Goal: Transaction & Acquisition: Book appointment/travel/reservation

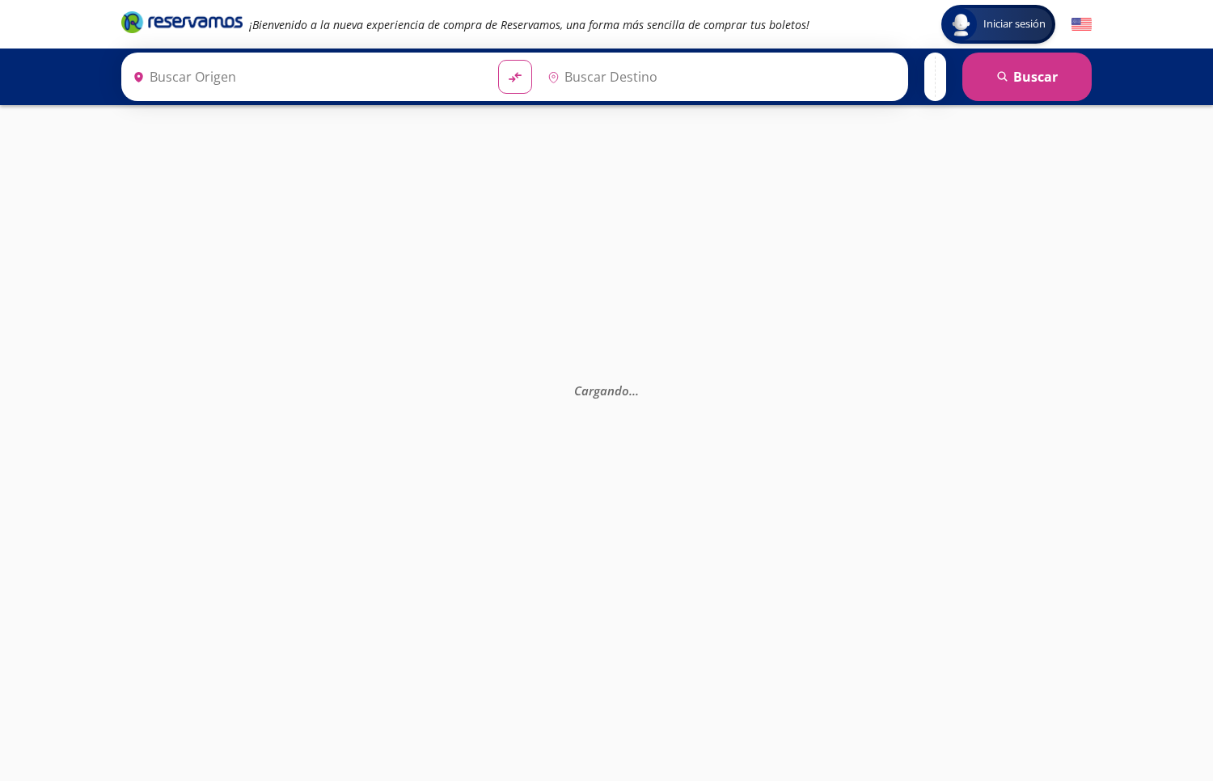
type input "[GEOGRAPHIC_DATA], [GEOGRAPHIC_DATA]"
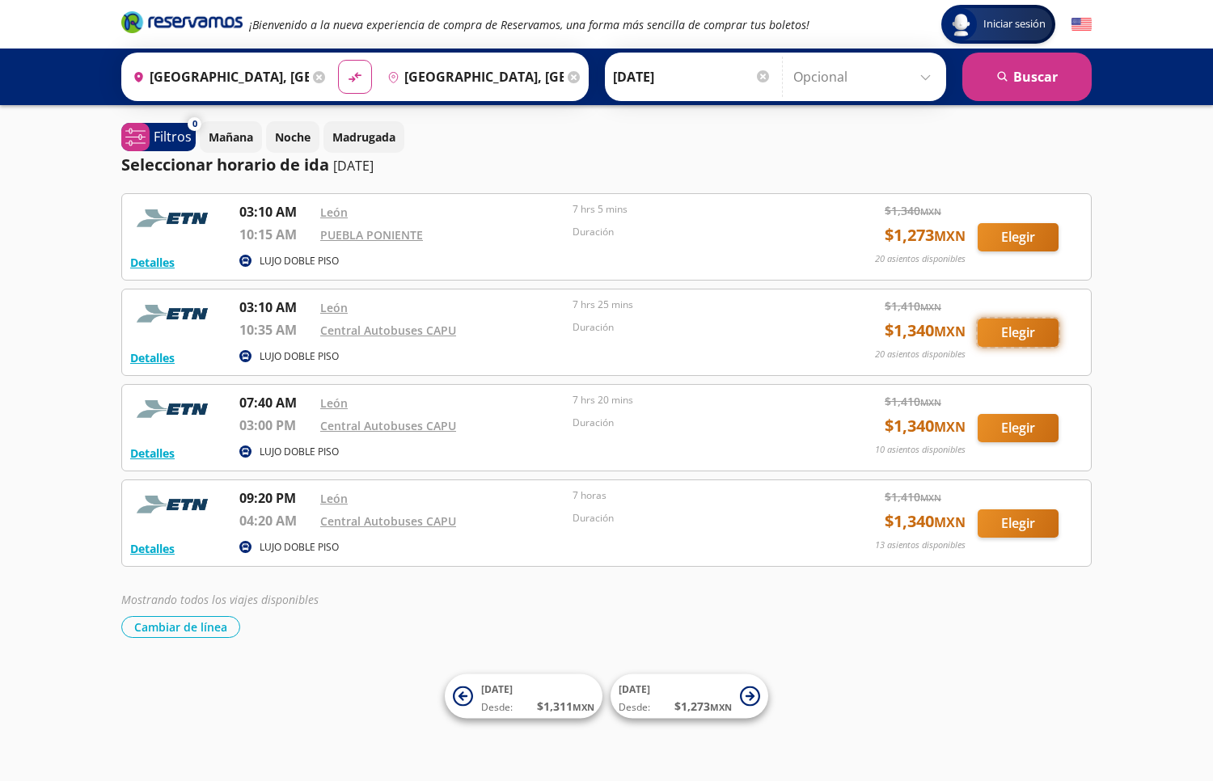
click at [1018, 326] on button "Elegir" at bounding box center [1018, 333] width 81 height 28
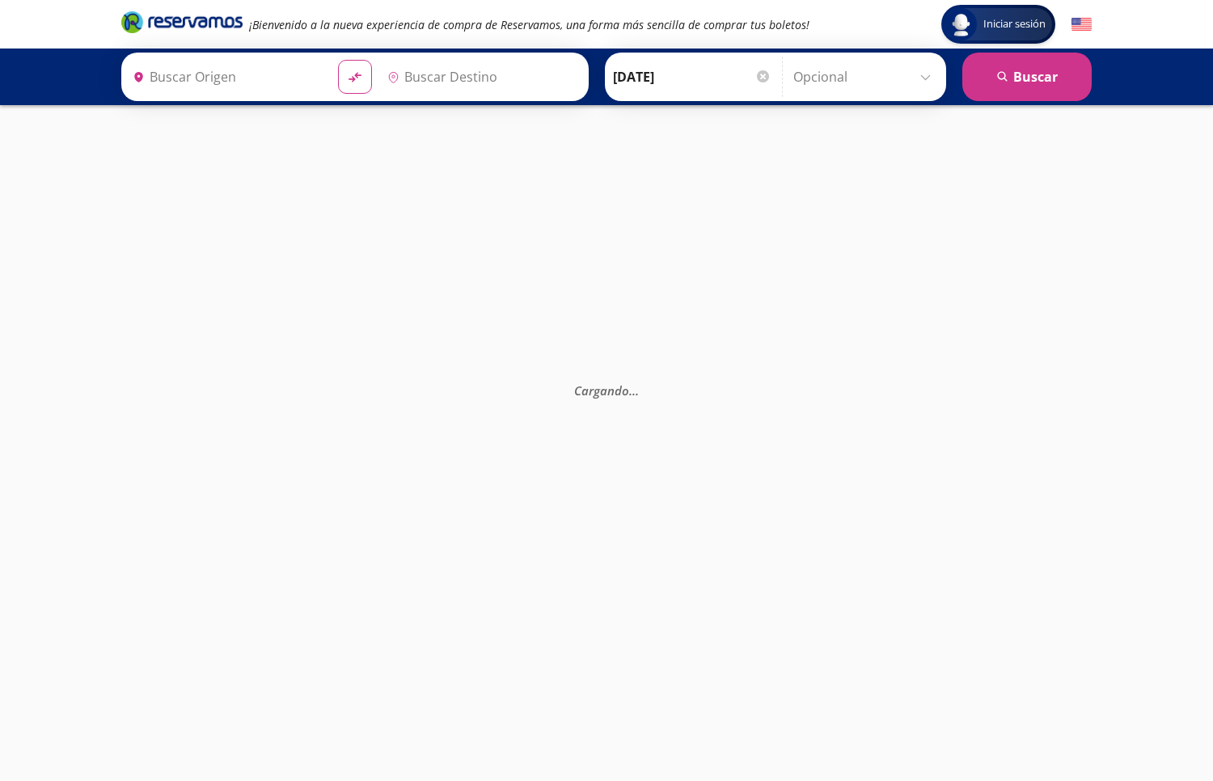
type input "[GEOGRAPHIC_DATA], [GEOGRAPHIC_DATA]"
type input "Central Autobuses Capu, Puebla"
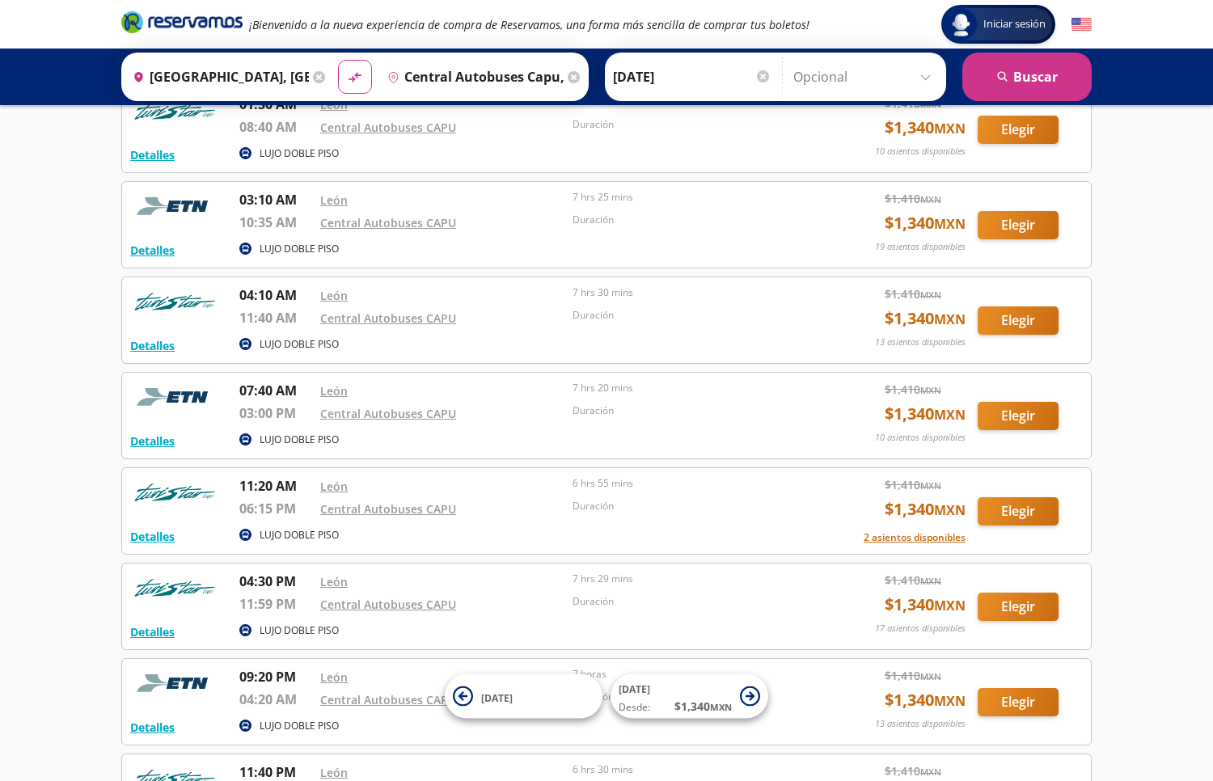
scroll to position [120, 0]
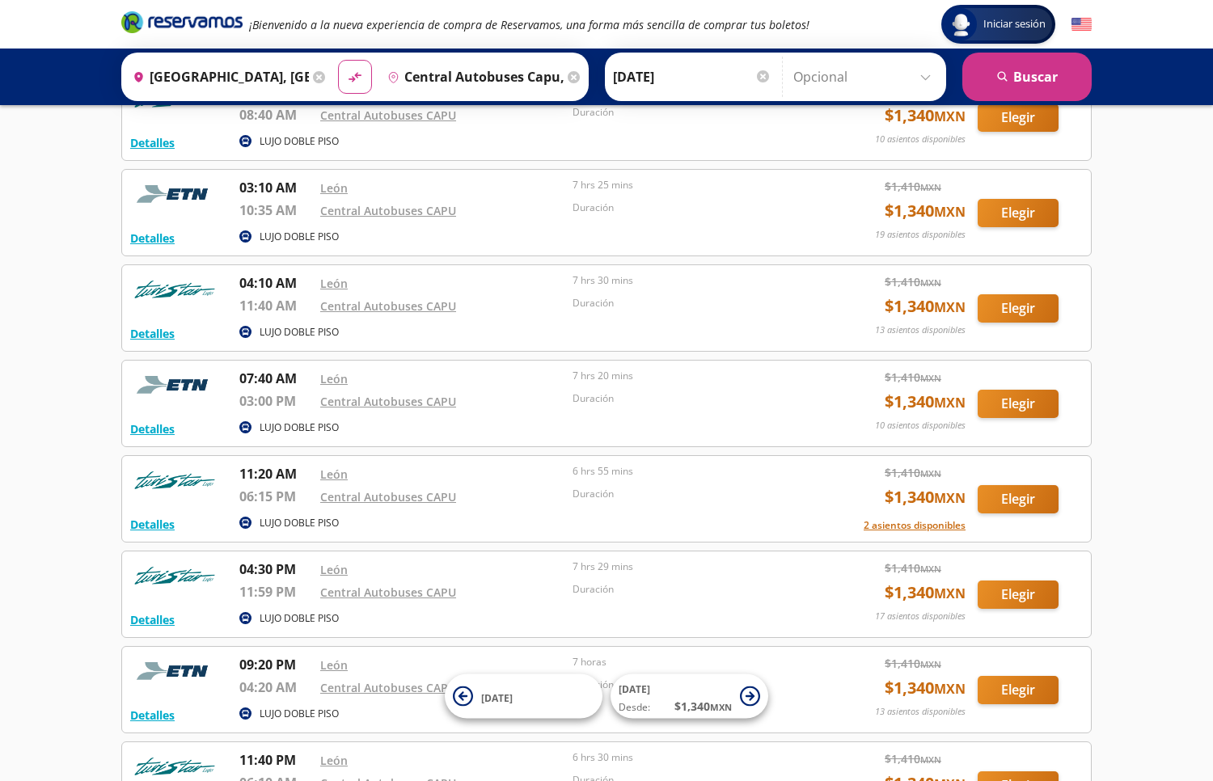
click at [461, 70] on input "Central Autobuses Capu, Puebla" at bounding box center [472, 77] width 183 height 40
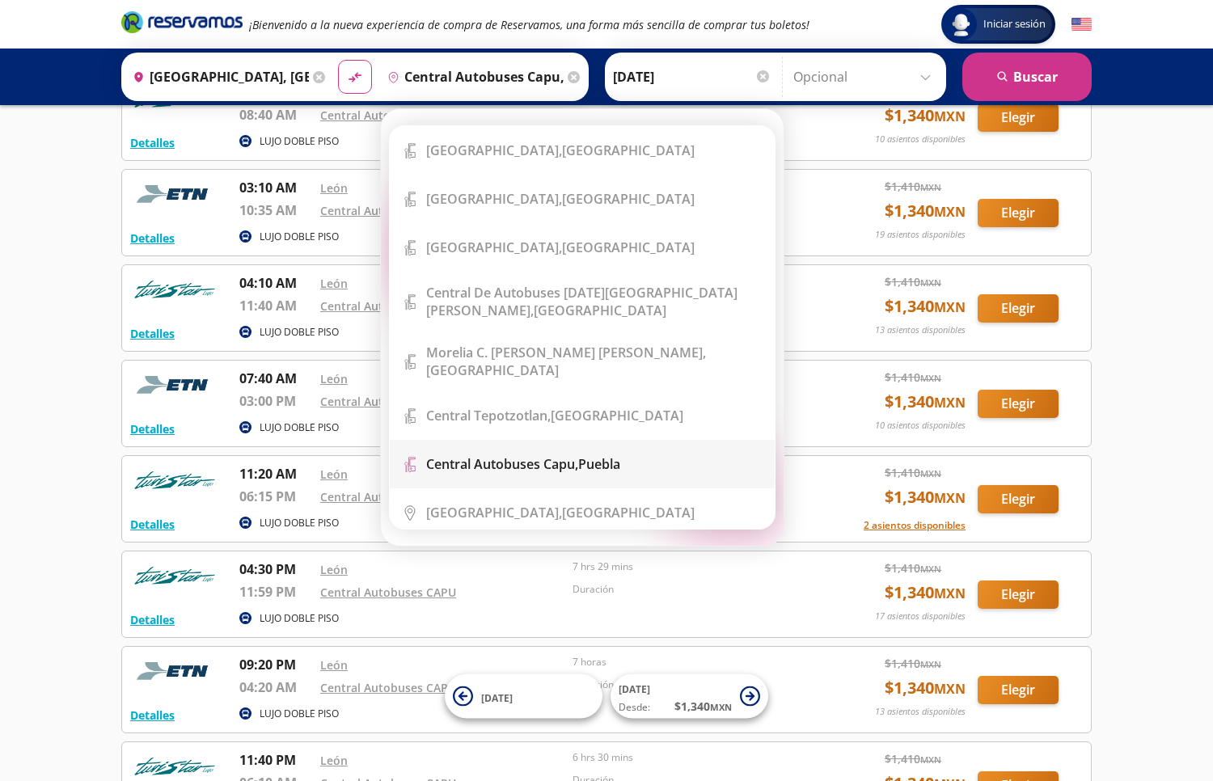
click at [519, 455] on b "Central Autobuses Capu," at bounding box center [502, 464] width 152 height 18
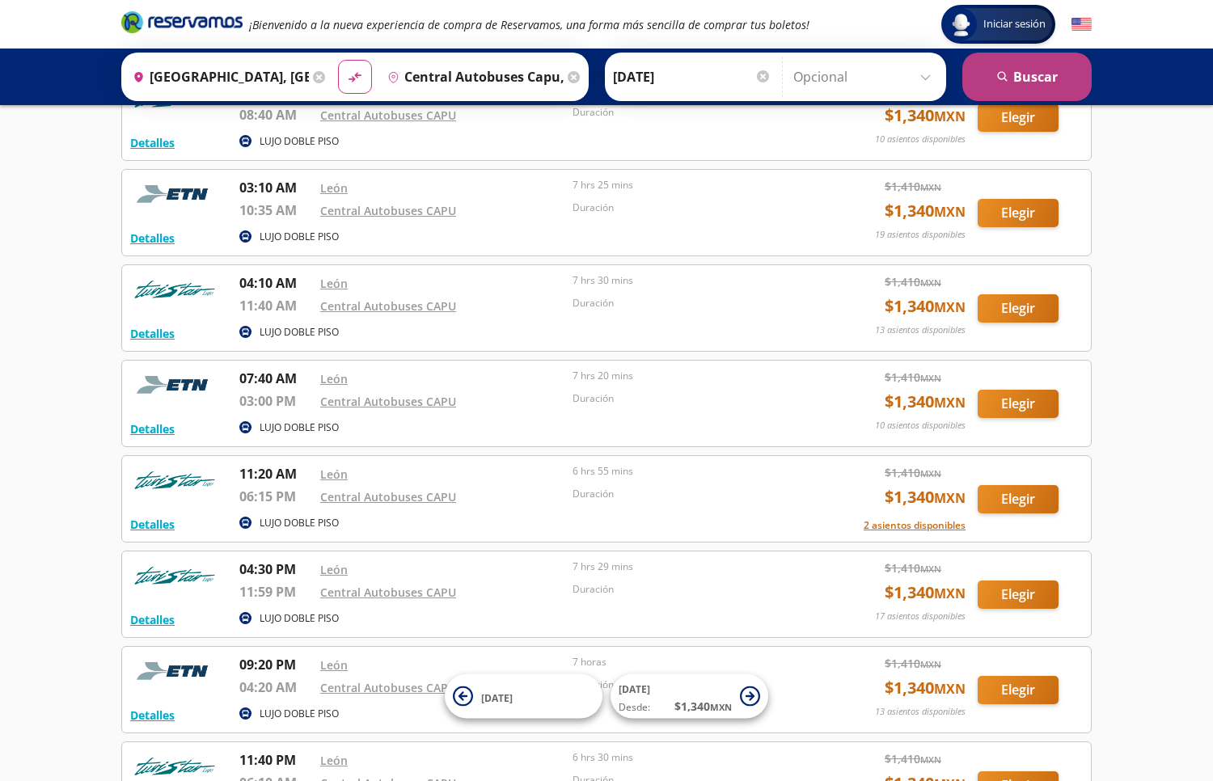
click at [1050, 61] on button "search Buscar" at bounding box center [1026, 77] width 129 height 49
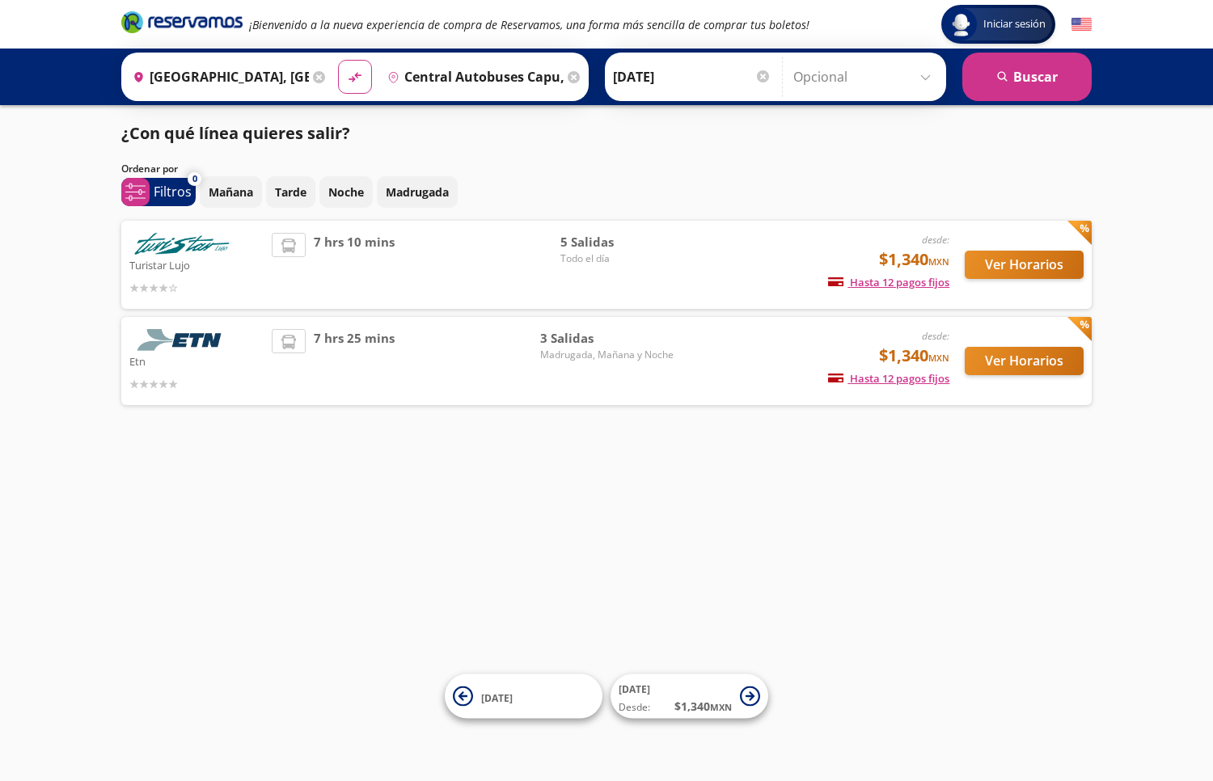
click at [391, 394] on div "Etn desde: $1,340 MXN Hasta 12 pagos fijos Pagos fijos en compras mayores a $30…" at bounding box center [606, 361] width 970 height 88
click at [1056, 362] on button "Ver Horarios" at bounding box center [1024, 361] width 119 height 28
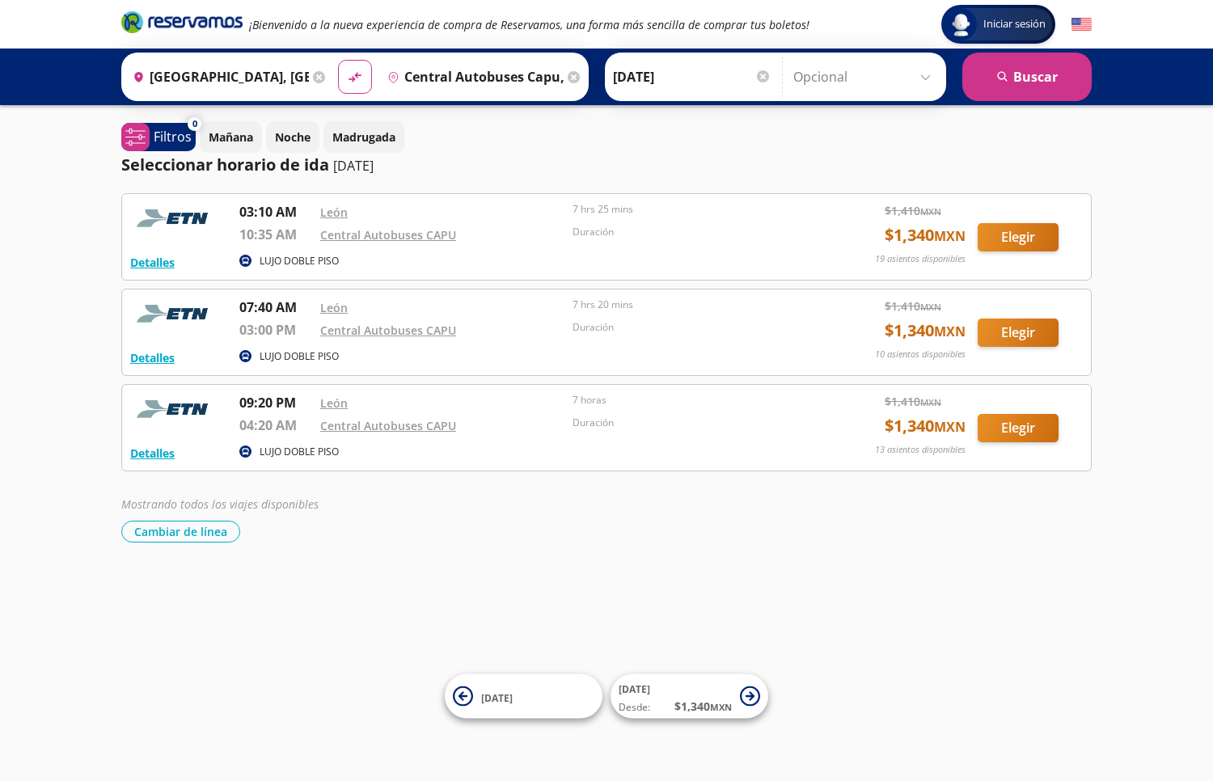
click at [484, 97] on div "Destino pin-outline Central Autobuses Capu, Puebla" at bounding box center [482, 77] width 205 height 42
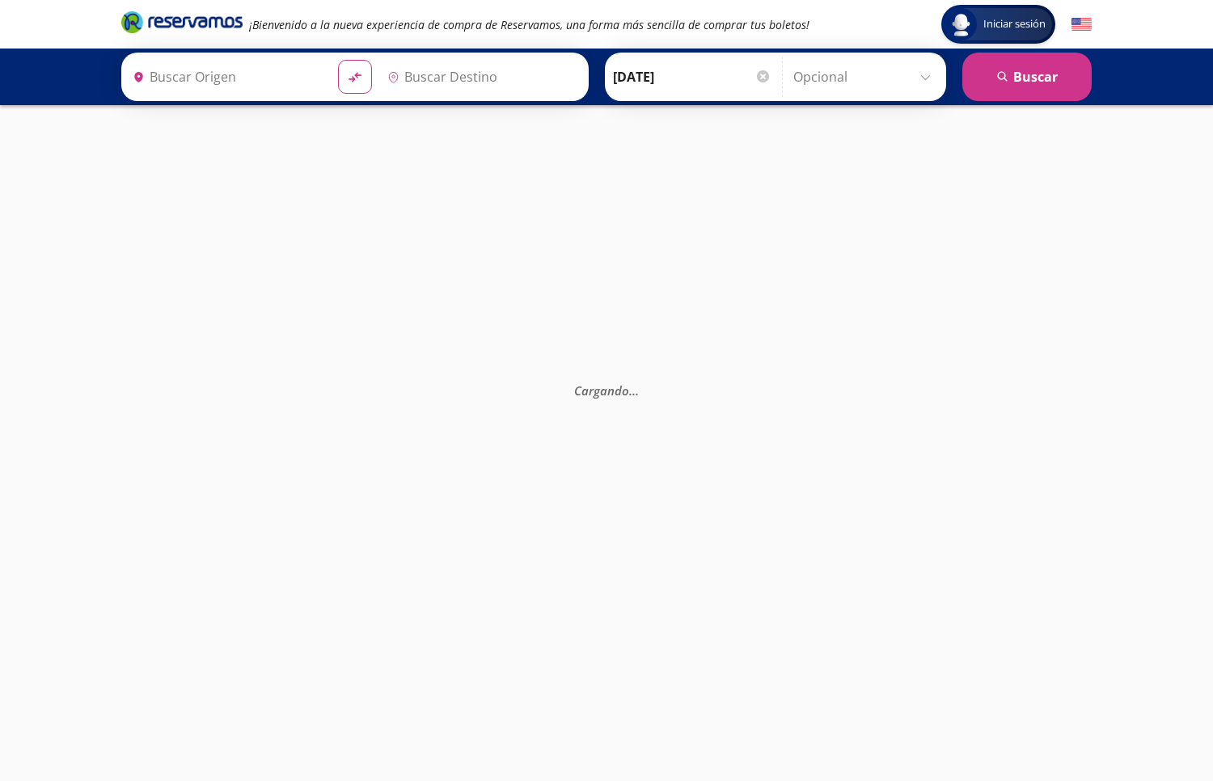
type input "[GEOGRAPHIC_DATA], [GEOGRAPHIC_DATA]"
type input "Central Autobuses Capu, [GEOGRAPHIC_DATA]"
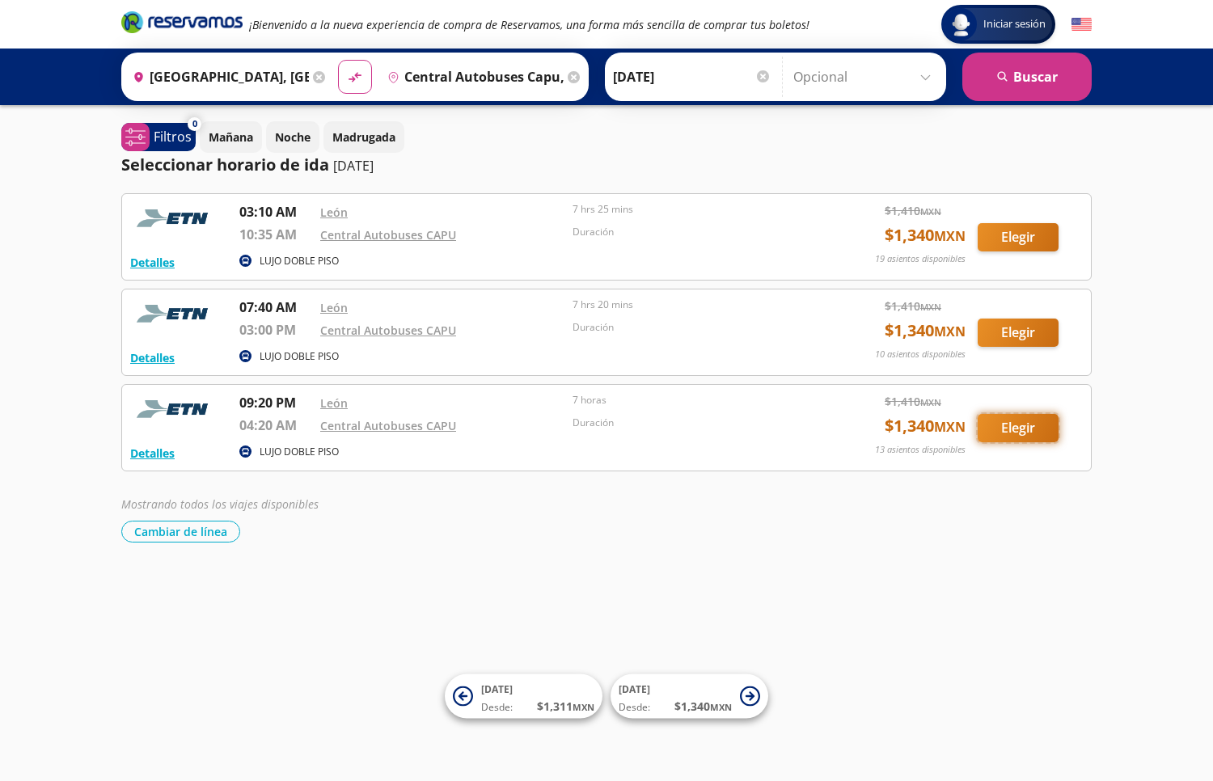
click at [993, 425] on button "Elegir" at bounding box center [1018, 428] width 81 height 28
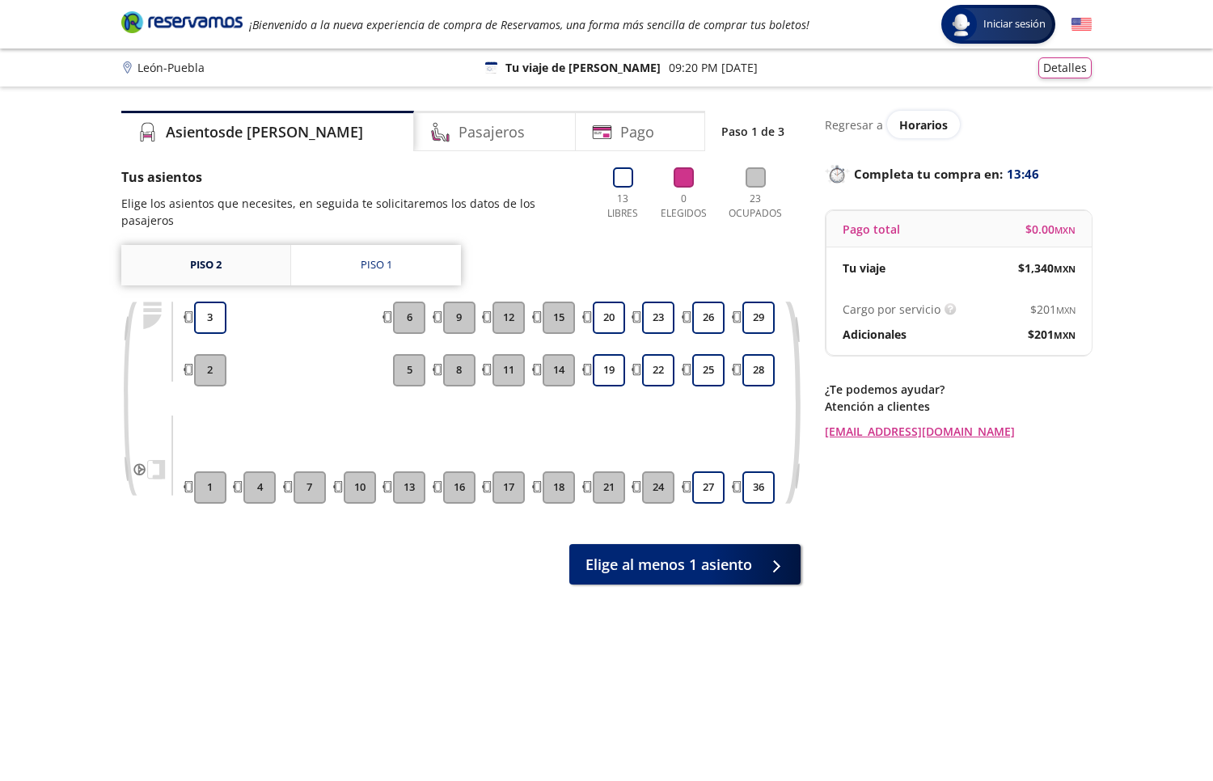
click at [235, 260] on link "Piso 2" at bounding box center [205, 265] width 169 height 40
click at [383, 257] on div "Piso 1" at bounding box center [377, 265] width 32 height 16
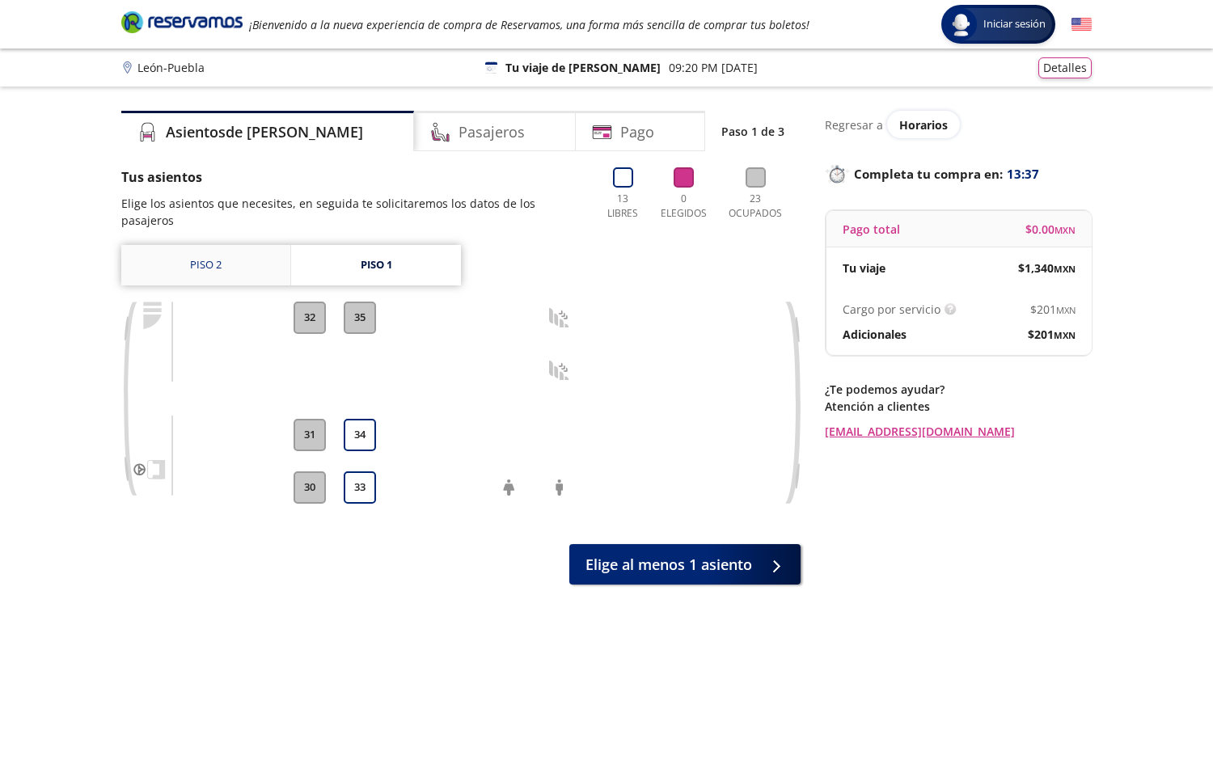
click at [264, 256] on link "Piso 2" at bounding box center [205, 265] width 169 height 40
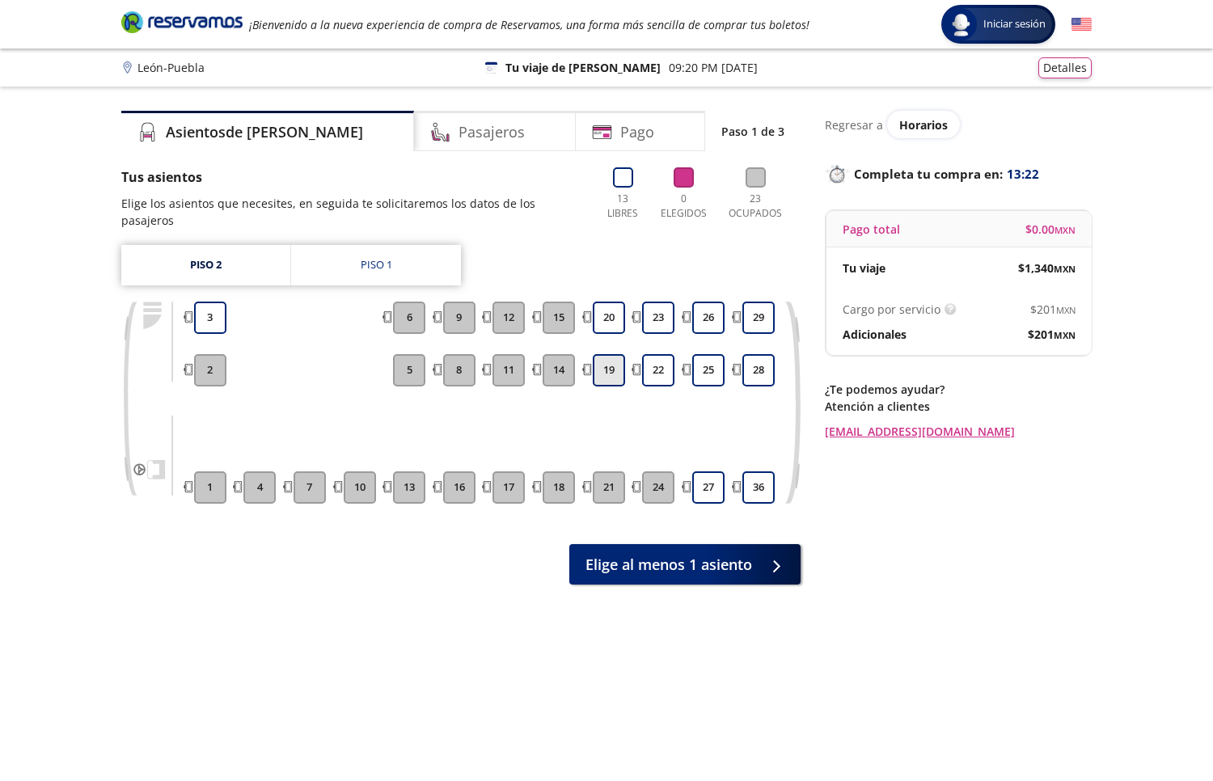
click at [606, 354] on button "19" at bounding box center [609, 370] width 32 height 32
click at [607, 311] on button "20" at bounding box center [609, 318] width 32 height 32
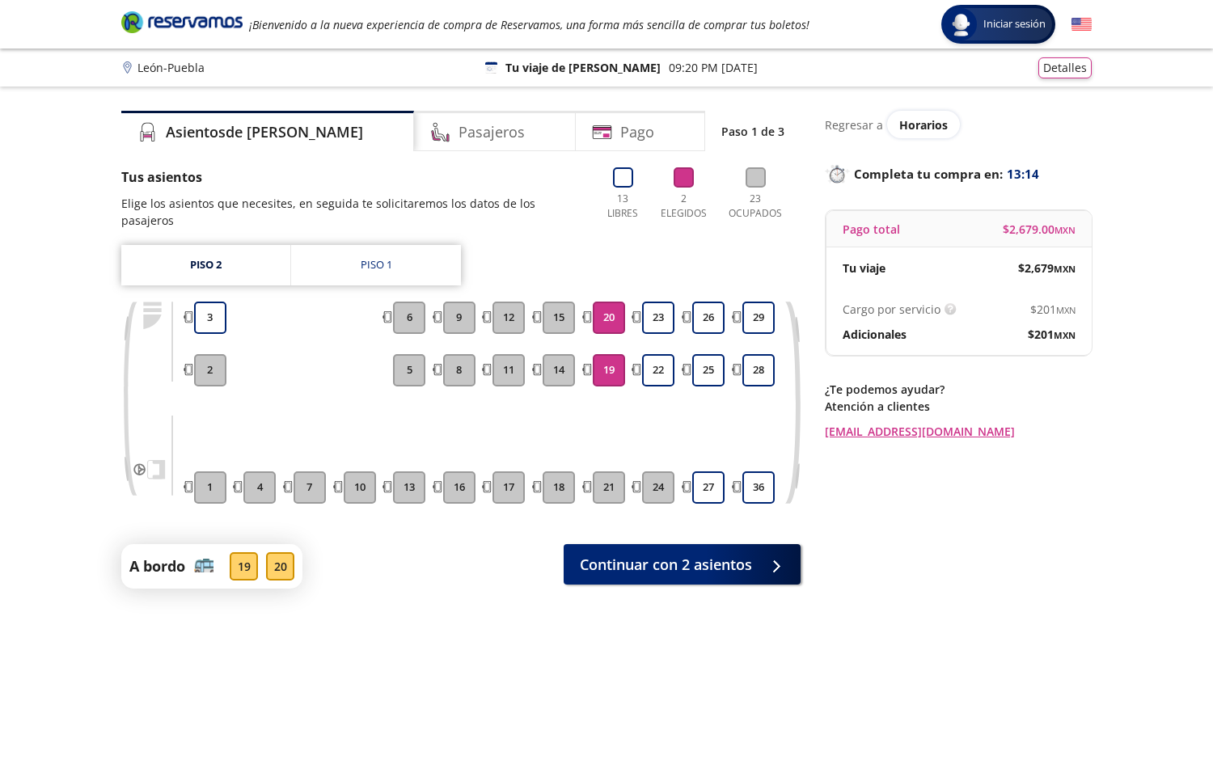
drag, startPoint x: 604, startPoint y: 354, endPoint x: 615, endPoint y: 364, distance: 14.3
click at [604, 354] on button "19" at bounding box center [609, 370] width 32 height 32
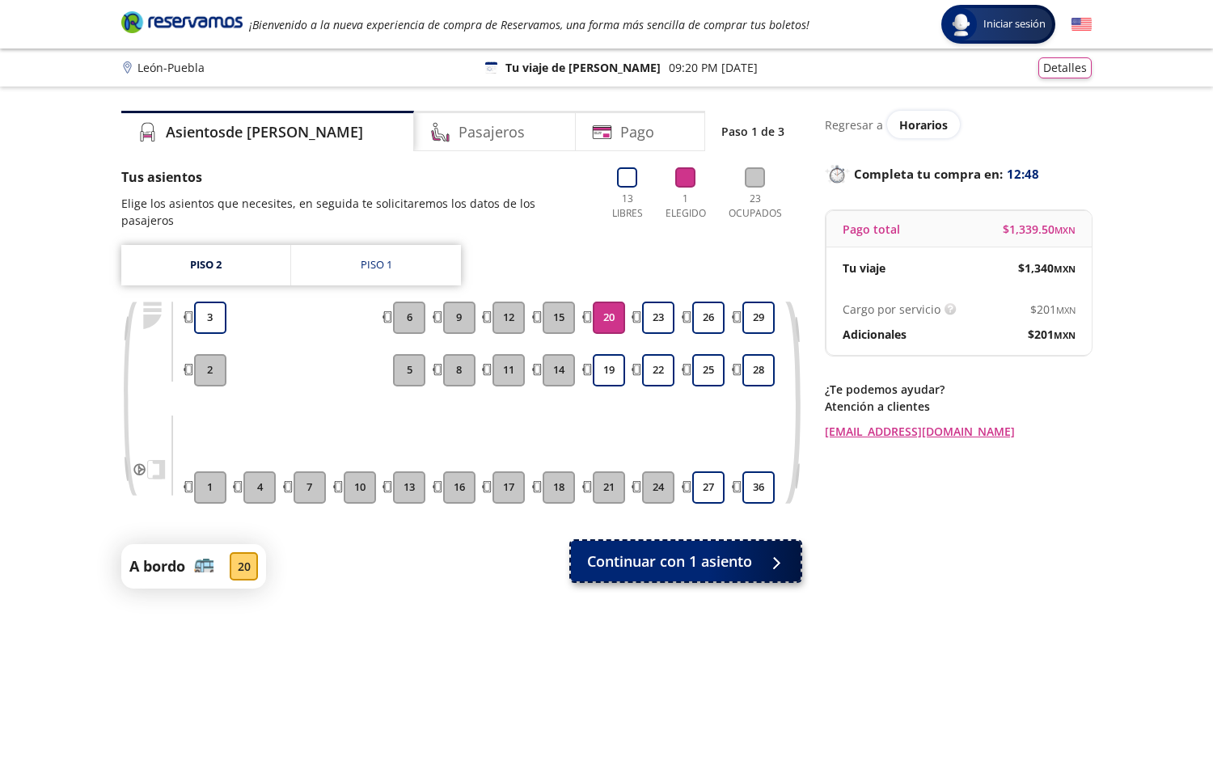
click at [707, 551] on span "Continuar con 1 asiento" at bounding box center [669, 562] width 165 height 22
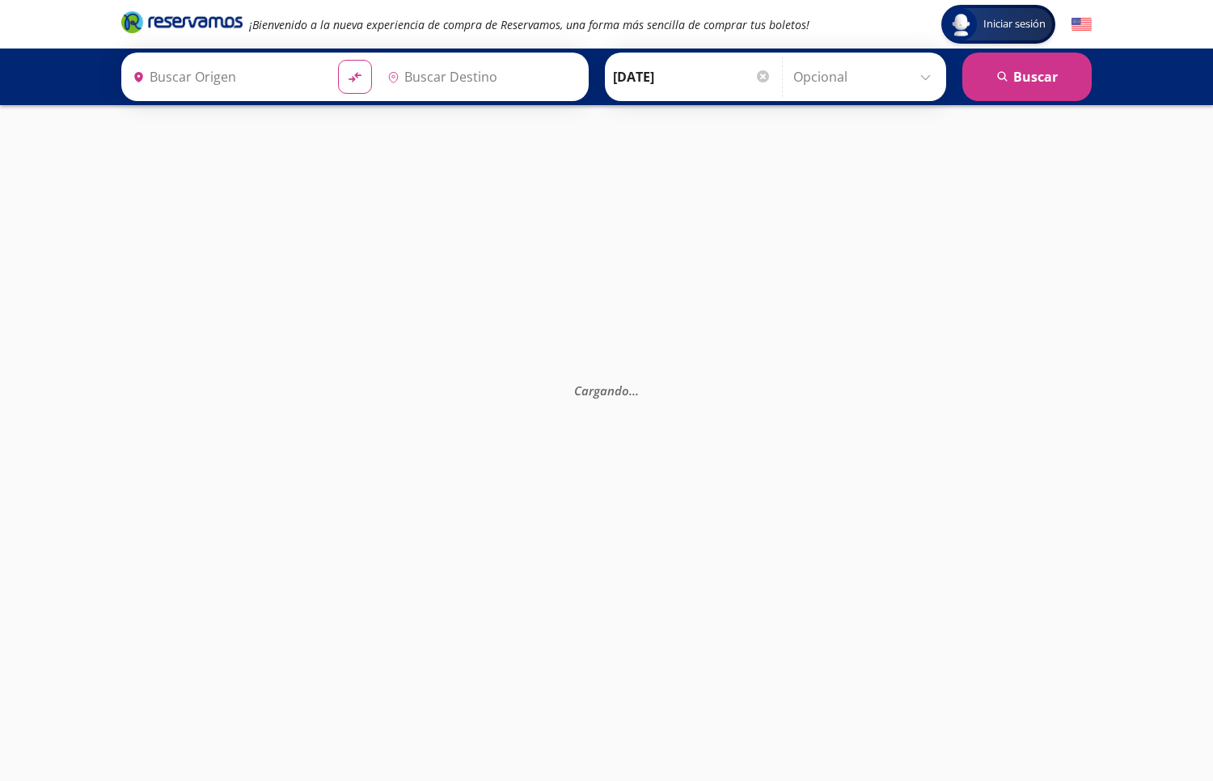
type input "[GEOGRAPHIC_DATA], [GEOGRAPHIC_DATA]"
type input "Central Autobuses Capu, Puebla"
